Goal: Check status: Check status

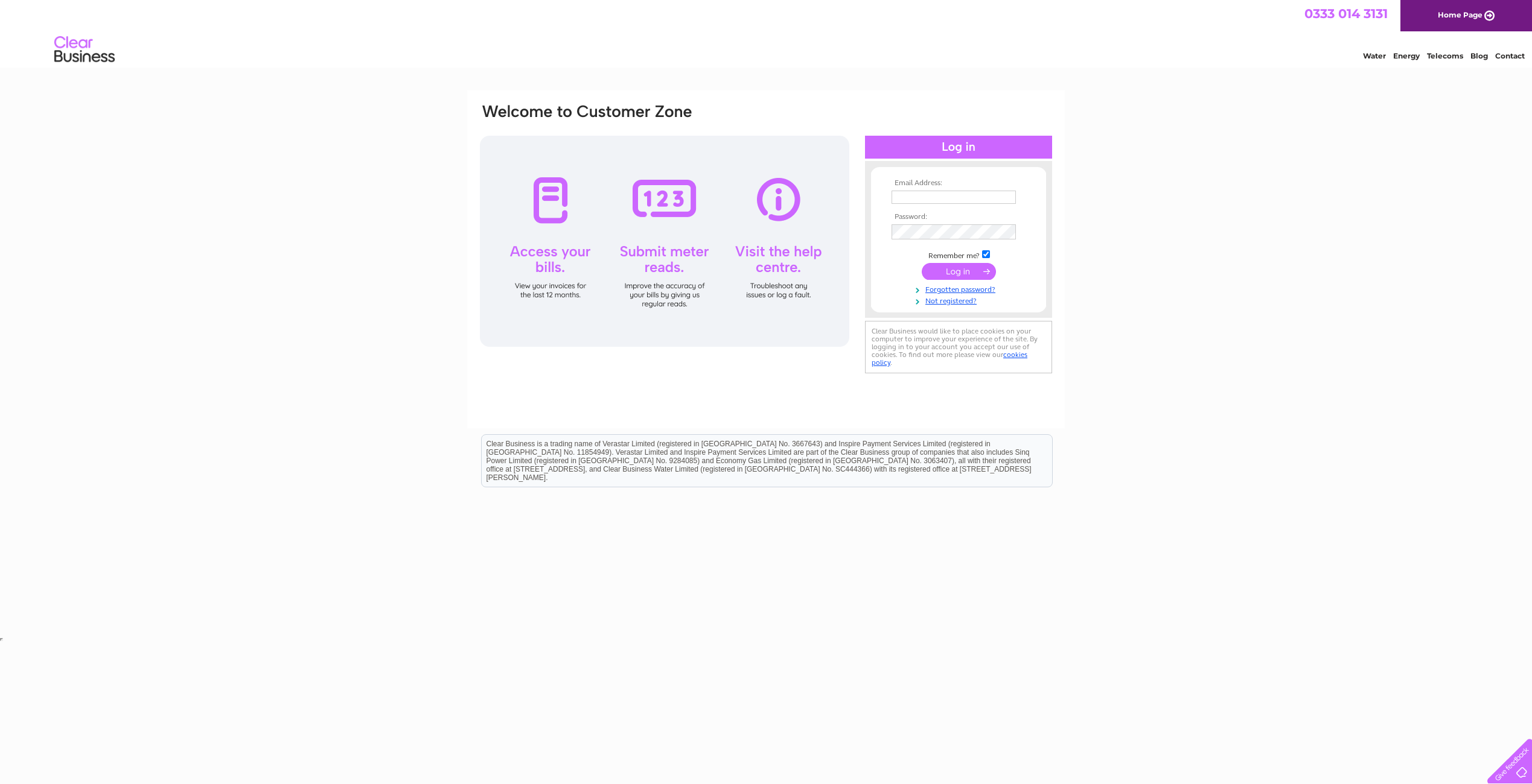
click at [907, 203] on input "text" at bounding box center [953, 197] width 124 height 13
type input "[EMAIL_ADDRESS][DOMAIN_NAME]"
click at [961, 281] on input "submit" at bounding box center [959, 272] width 74 height 17
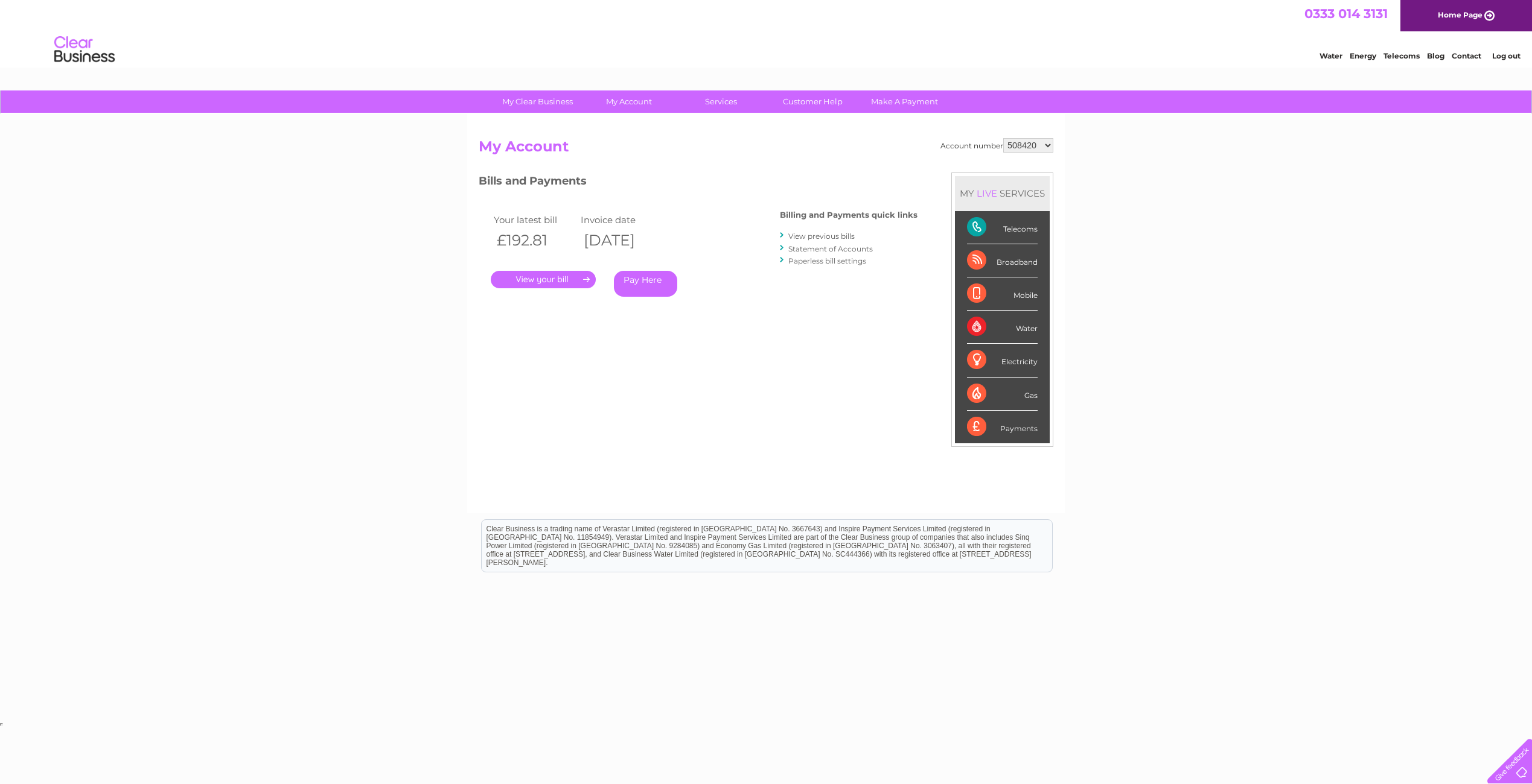
select select "1043975"
click option "1043975" at bounding box center [0, 0] width 0 height 0
click at [536, 278] on link "." at bounding box center [543, 279] width 105 height 17
